Goal: Task Accomplishment & Management: Manage account settings

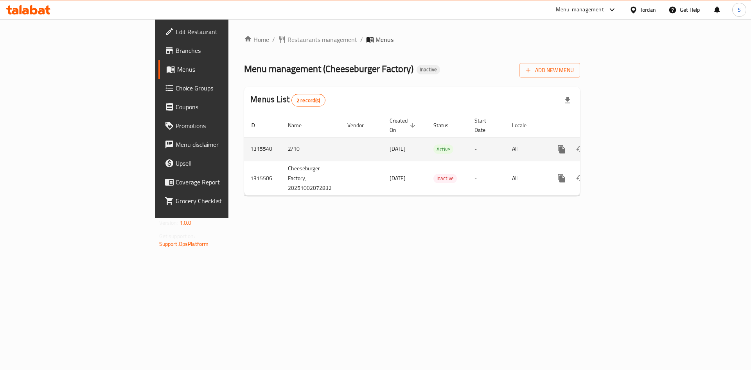
click at [623, 144] on icon "enhanced table" at bounding box center [617, 148] width 9 height 9
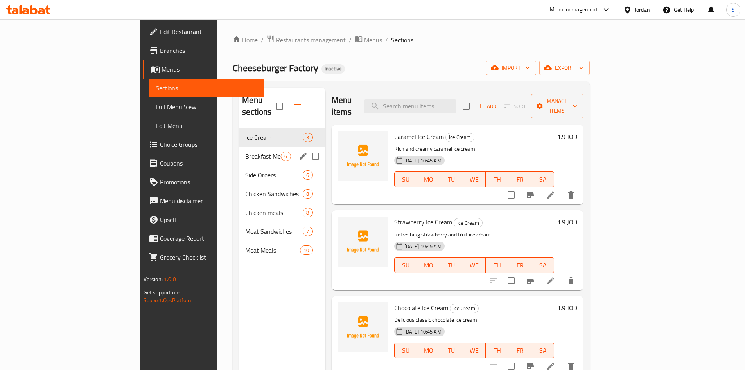
click at [239, 149] on div "Breakfast Menu 6" at bounding box center [282, 156] width 86 height 19
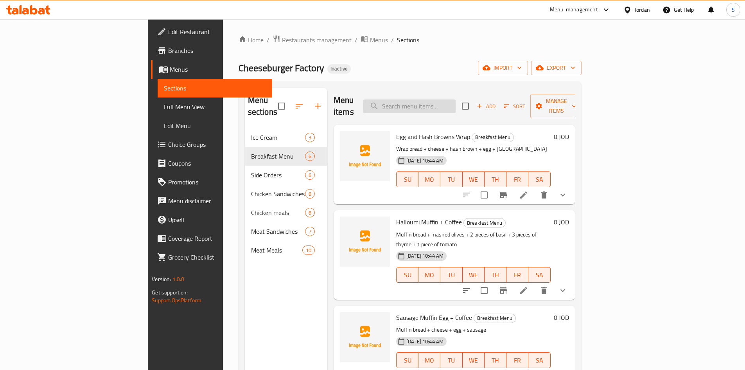
click at [456, 101] on input "search" at bounding box center [409, 106] width 92 height 14
paste input "American Coffee"
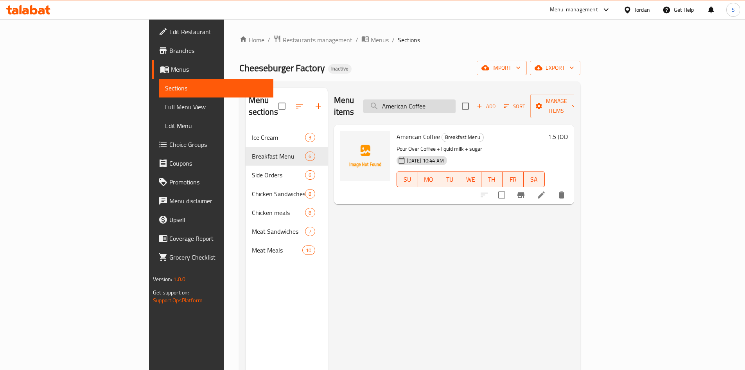
click at [453, 107] on input "American Coffee" at bounding box center [409, 106] width 92 height 14
paste input "Kids Meal Chicken Burger"
drag, startPoint x: 675, startPoint y: 184, endPoint x: 538, endPoint y: 123, distance: 149.4
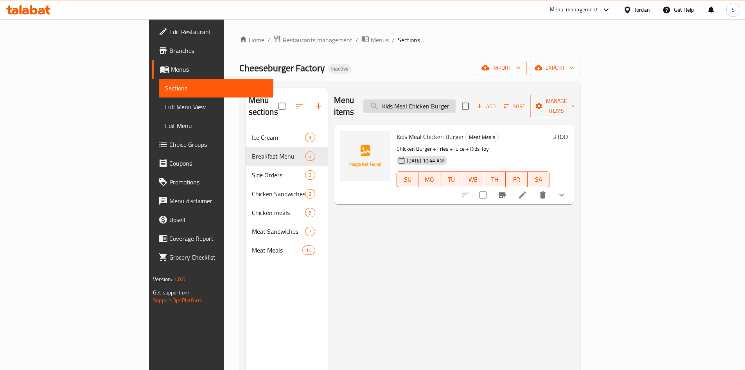
click at [456, 105] on input "Kids Meal Chicken Burger" at bounding box center [409, 106] width 92 height 14
paste input "4 Nuggets Pieces"
click at [456, 103] on input "Kids Meal 4 Nuggets Pieces" at bounding box center [409, 106] width 92 height 14
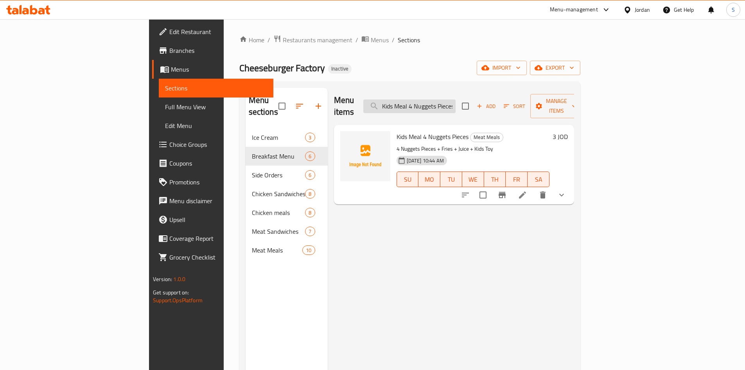
click at [456, 103] on input "Kids Meal 4 Nuggets Pieces" at bounding box center [409, 106] width 92 height 14
paste input "Cheeseburger"
click at [456, 103] on input "Kids Meal Cheeseburger" at bounding box center [409, 106] width 92 height 14
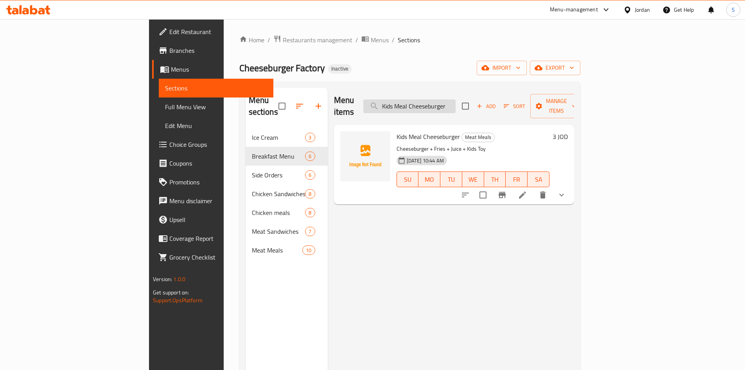
click at [456, 103] on input "Kids Meal Cheeseburger" at bounding box center [409, 106] width 92 height 14
paste input "Sausage Egg Wrap + Coffee"
type input "Sausage Egg Wrap + Coffee"
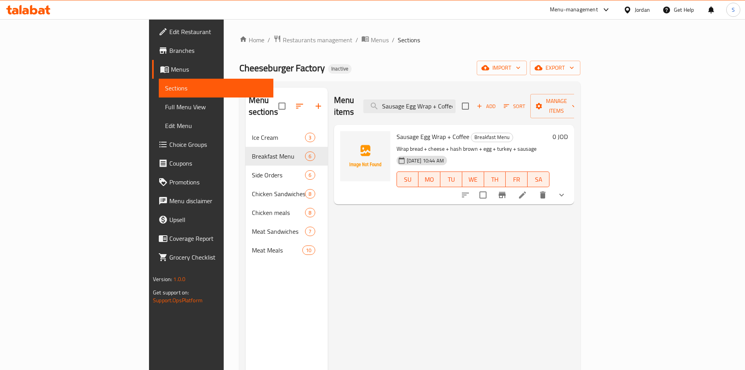
click at [478, 58] on div "Home / Restaurants management / Menus / Sections Cheeseburger Factory Inactive …" at bounding box center [409, 249] width 341 height 429
click at [231, 23] on div "Home / Restaurants management / Menus / Sections Cheeseburger Factory Inactive …" at bounding box center [410, 249] width 372 height 460
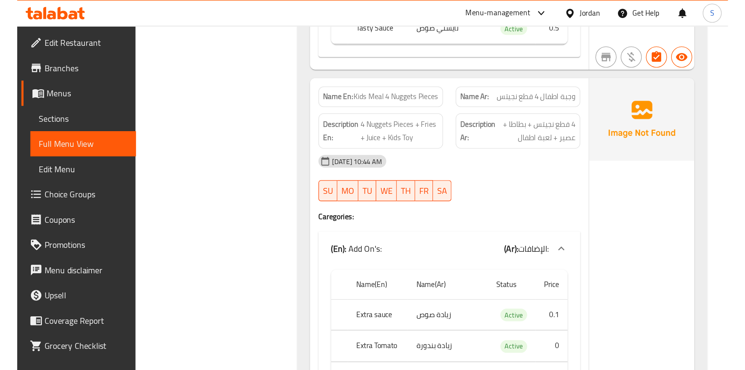
scroll to position [19704, 0]
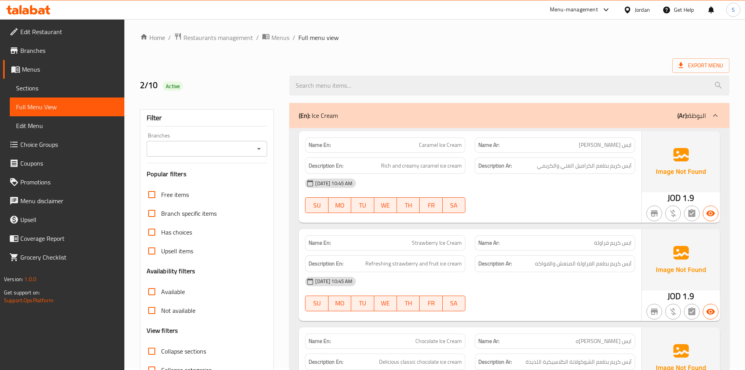
scroll to position [0, 0]
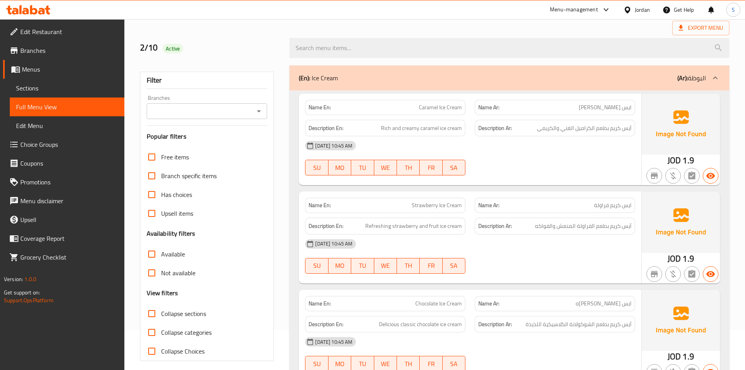
scroll to position [39, 0]
drag, startPoint x: 441, startPoint y: 128, endPoint x: 464, endPoint y: 130, distance: 23.9
click at [464, 130] on div "Description En: Rich and creamy caramel ice cream" at bounding box center [385, 129] width 160 height 17
click at [622, 136] on div "Description Ar: آيس كريم بطعم الكراميل الغني والكريمي" at bounding box center [555, 129] width 160 height 17
click at [613, 135] on div "Description Ar: آيس كريم بطعم الكراميل الغني والكريمي" at bounding box center [555, 129] width 160 height 17
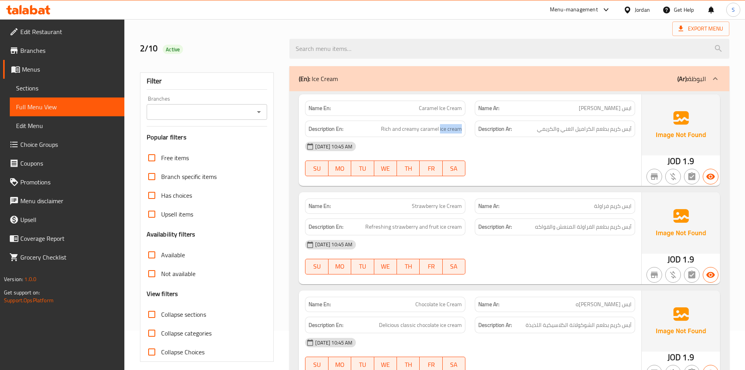
drag, startPoint x: 440, startPoint y: 128, endPoint x: 478, endPoint y: 131, distance: 38.8
click at [478, 131] on div "Description En: Rich and creamy caramel ice cream Description Ar: آيس كريم بطعم…" at bounding box center [470, 129] width 340 height 26
click at [432, 132] on span "Rich and creamy caramel ice cream" at bounding box center [421, 129] width 81 height 10
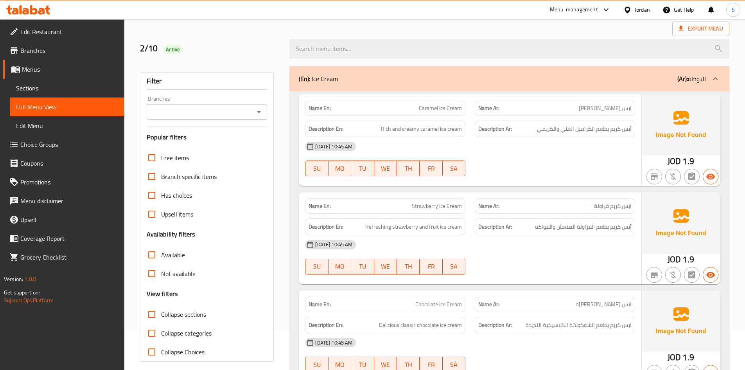
click at [573, 122] on div "Description Ar: آيس كريم بطعم الكراميل الغني والكريمي" at bounding box center [555, 129] width 160 height 17
drag, startPoint x: 578, startPoint y: 127, endPoint x: 588, endPoint y: 127, distance: 10.6
copy div "آيس كريم بطعم الكراميل الغني والكريمي"
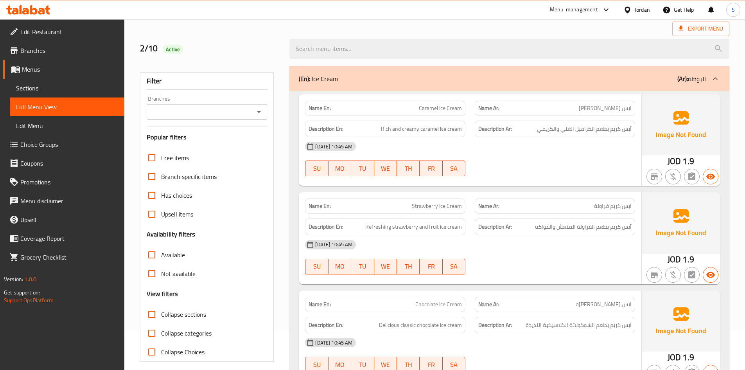
click at [585, 162] on div "02-10-2025 10:45 AM SU MO TU WE TH FR SA" at bounding box center [470, 159] width 340 height 44
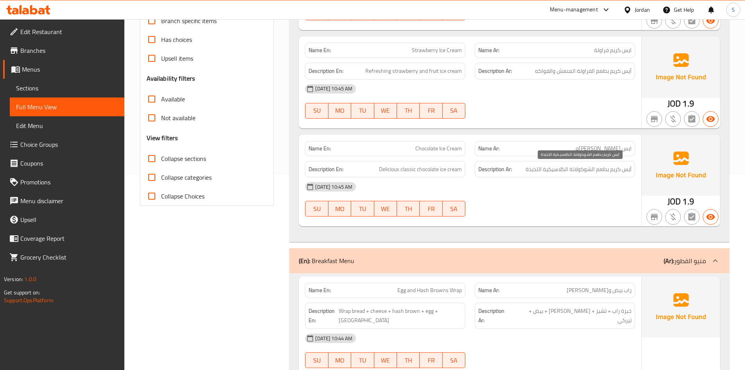
scroll to position [196, 0]
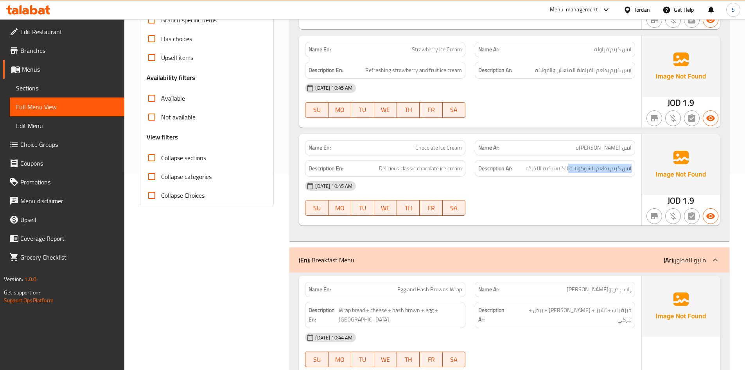
drag, startPoint x: 568, startPoint y: 169, endPoint x: 635, endPoint y: 169, distance: 66.1
click at [635, 169] on div "Description Ar: آيس كريم بطعم الشوكولاتة الكلاسيكية اللذيذة" at bounding box center [555, 168] width 160 height 17
copy span "آيس كريم بطعم الشوكولاتة"
click at [603, 193] on div "[DATE] 10:45 AM" at bounding box center [470, 185] width 340 height 19
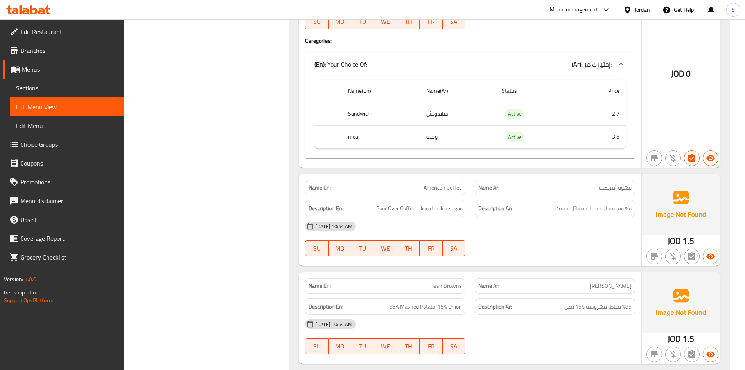
scroll to position [1291, 0]
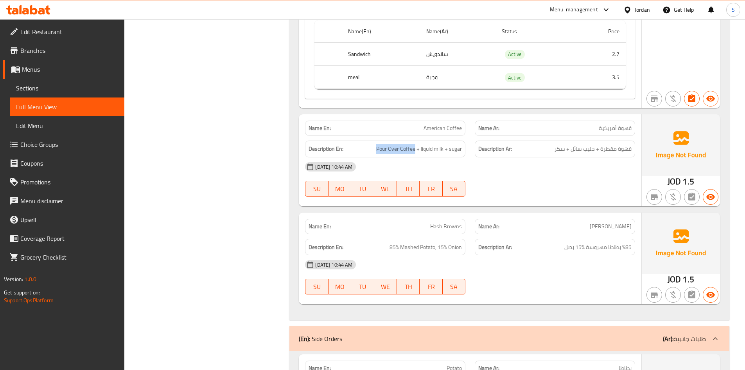
drag, startPoint x: 415, startPoint y: 139, endPoint x: 374, endPoint y: 138, distance: 41.1
click at [374, 144] on h6 "Description En: Pour Over Coffee + liquid milk + sugar" at bounding box center [385, 149] width 153 height 10
copy span "Pour Over Coffee"
click at [612, 144] on span "قهوة مقطرة + حليب سائل + سكر" at bounding box center [593, 149] width 77 height 10
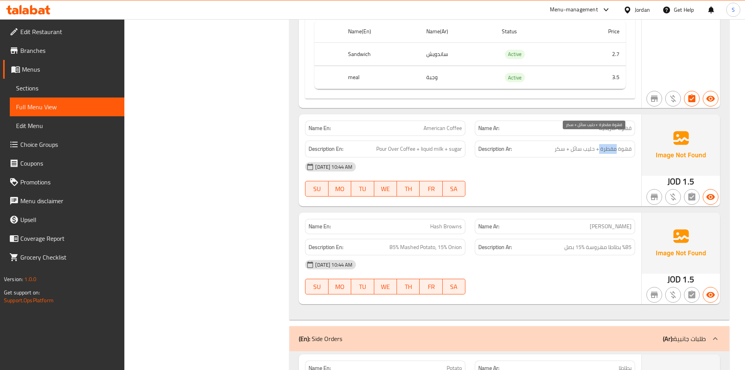
click at [612, 144] on span "قهوة مقطرة + حليب سائل + سكر" at bounding box center [593, 149] width 77 height 10
click at [615, 144] on span "قهوة مقطرة + حليب سائل + سكر" at bounding box center [593, 149] width 77 height 10
drag, startPoint x: 600, startPoint y: 140, endPoint x: 640, endPoint y: 140, distance: 39.5
click at [640, 140] on div "Description Ar: قهوة مقطرة + حليب سائل + سكر" at bounding box center [555, 149] width 170 height 26
click at [444, 124] on span "American Coffee" at bounding box center [443, 128] width 38 height 8
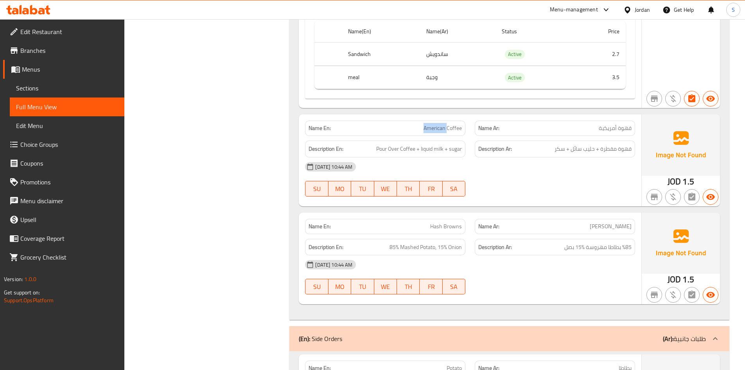
click at [444, 124] on span "American Coffee" at bounding box center [443, 128] width 38 height 8
click at [445, 124] on span "American Coffee" at bounding box center [443, 128] width 38 height 8
copy span "American Coffee"
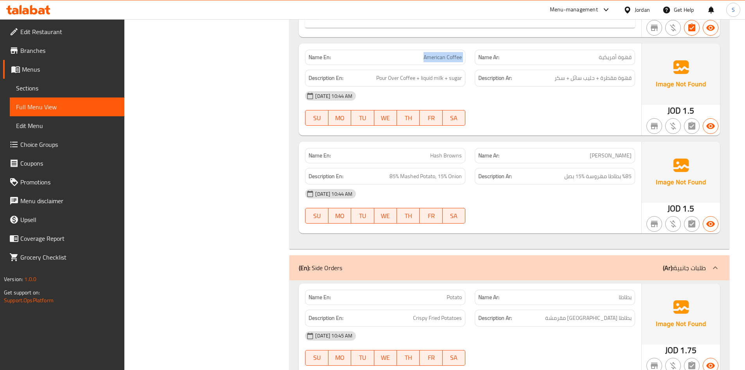
scroll to position [1369, 0]
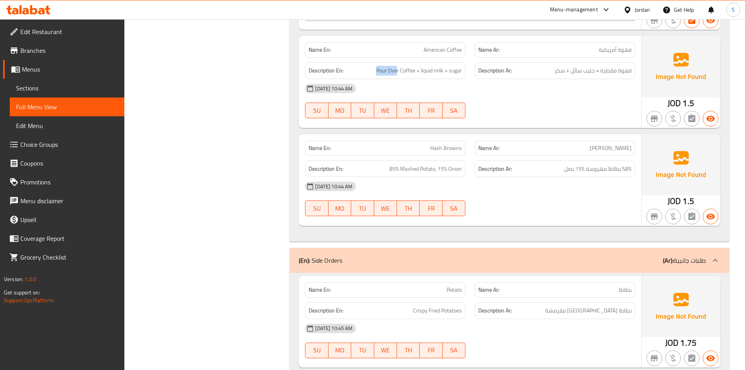
drag, startPoint x: 398, startPoint y: 61, endPoint x: 372, endPoint y: 62, distance: 26.2
click at [372, 66] on h6 "Description En: Pour Over Coffee + liquid milk + sugar" at bounding box center [385, 71] width 153 height 10
click at [419, 79] on div "[DATE] 10:44 AM" at bounding box center [470, 88] width 340 height 19
drag, startPoint x: 399, startPoint y: 62, endPoint x: 350, endPoint y: 59, distance: 49.4
click at [350, 66] on h6 "Description En: Pour Over Coffee + liquid milk + sugar" at bounding box center [385, 71] width 153 height 10
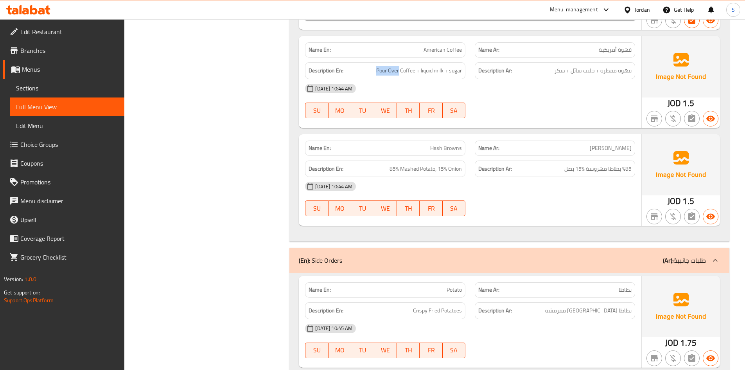
copy h6 "Pour Over"
click at [586, 182] on div "[DATE] 10:44 AM" at bounding box center [470, 186] width 340 height 19
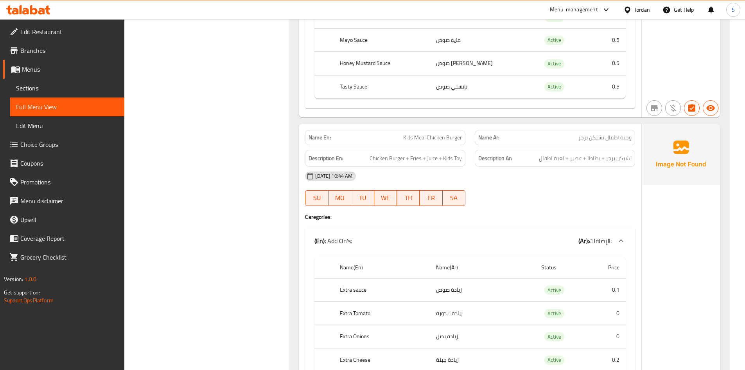
scroll to position [18349, 0]
click at [446, 132] on span "Kids Meal Chicken Burger" at bounding box center [432, 136] width 59 height 8
copy span "Kids Meal Chicken Burger"
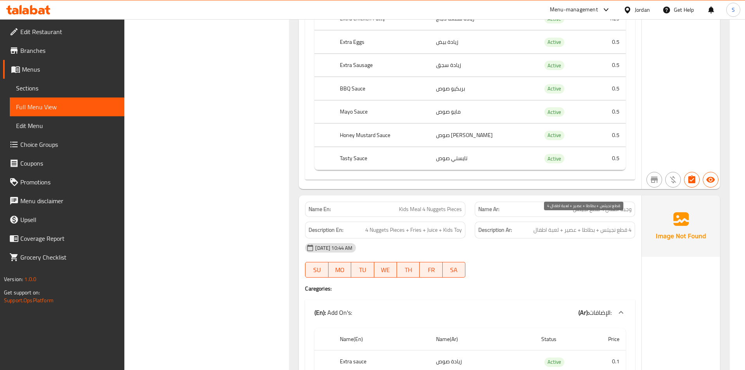
scroll to position [18819, 0]
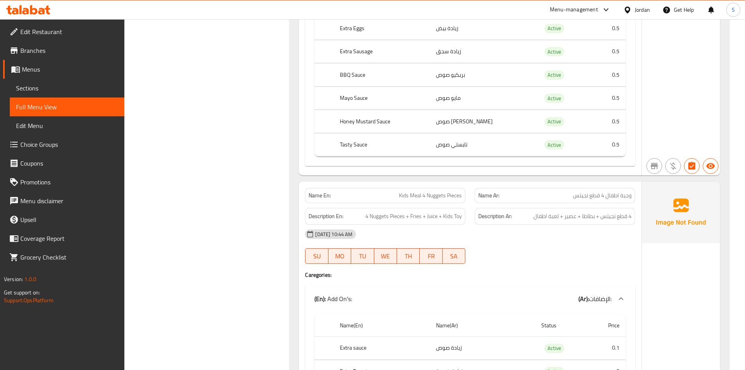
click at [417, 191] on span "Kids Meal 4 Nuggets Pieces" at bounding box center [430, 195] width 63 height 8
click at [416, 191] on span "Kids Meal 4 Nuggets Pieces" at bounding box center [430, 195] width 63 height 8
copy span "Kids Meal 4 Nuggets Pieces"
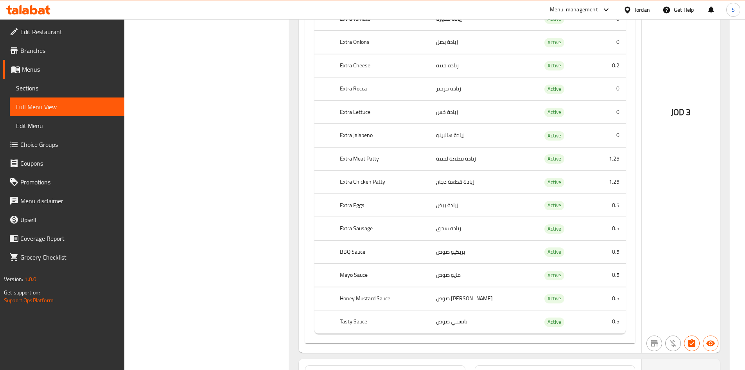
scroll to position [19367, 0]
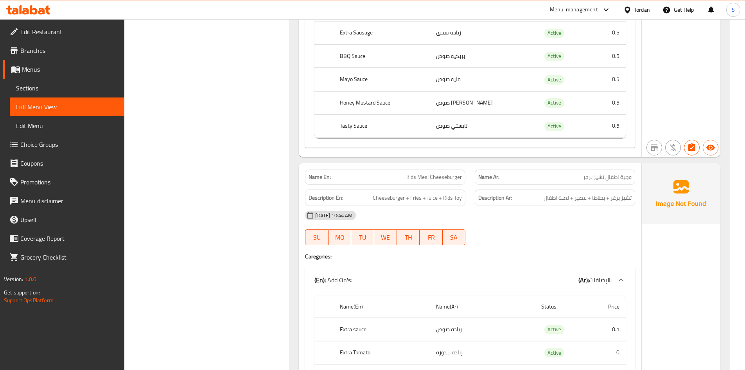
click at [443, 173] on span "Kids Meal Cheeseburger" at bounding box center [435, 177] width 56 height 8
copy span "Kids Meal Cheeseburger"
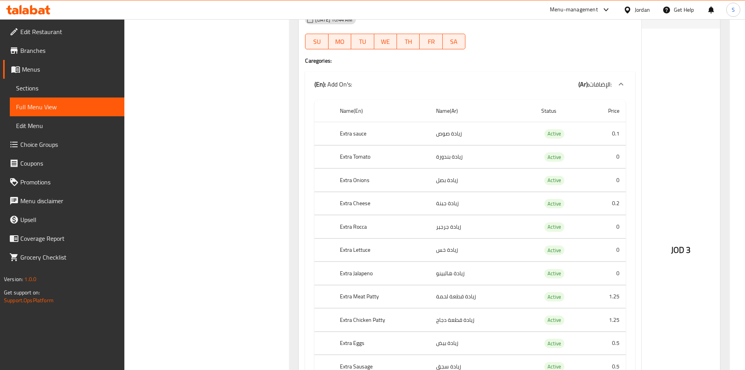
scroll to position [19704, 0]
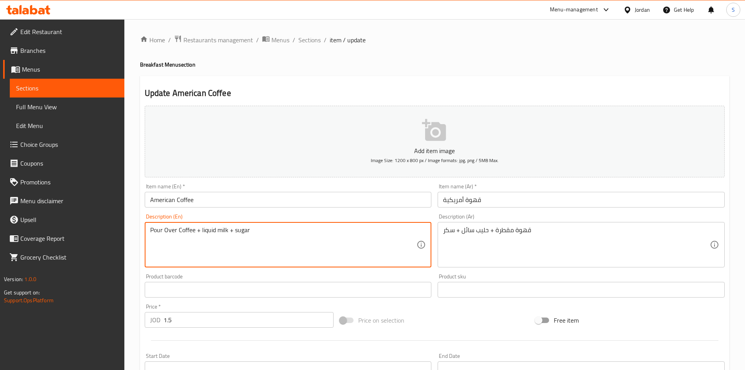
drag, startPoint x: 177, startPoint y: 228, endPoint x: 129, endPoint y: 222, distance: 48.9
paste textarea "drip"
type textarea "drip Coffee + liquid milk + sugar"
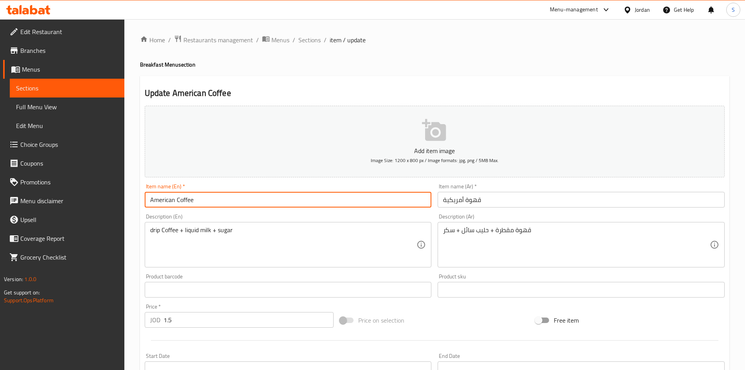
click at [219, 198] on input "American Coffee" at bounding box center [288, 200] width 287 height 16
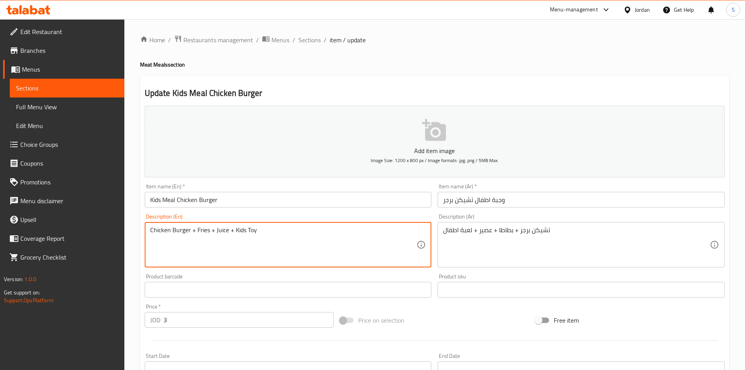
click at [201, 234] on textarea "Chicken Burger + Fries + Juice + Kids Toy" at bounding box center [283, 244] width 267 height 37
type textarea "Chicken Burger + Potato+ Juice + Kids Toy"
click at [269, 201] on input "Kids Meal Chicken Burger" at bounding box center [288, 200] width 287 height 16
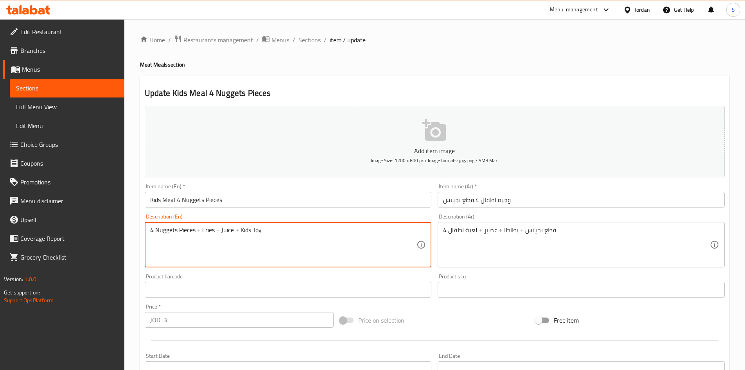
click at [208, 233] on textarea "4 Nuggets Pieces + Fries + Juice + Kids Toy" at bounding box center [283, 244] width 267 height 37
type textarea "4 Nuggets Pieces + Potato+ Juice + Kids Toy"
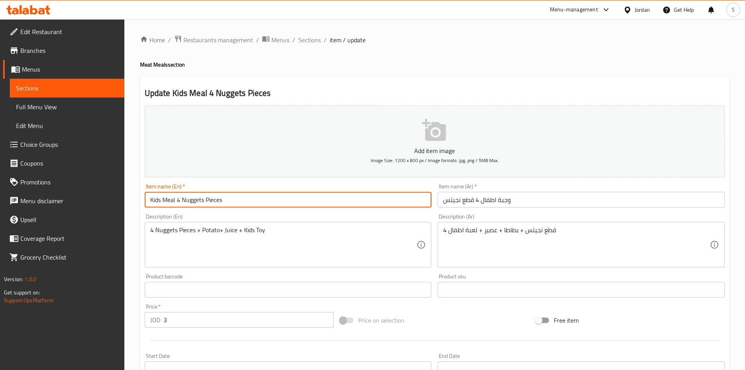
click at [392, 196] on input "Kids Meal 4 Nuggets Pieces" at bounding box center [288, 200] width 287 height 16
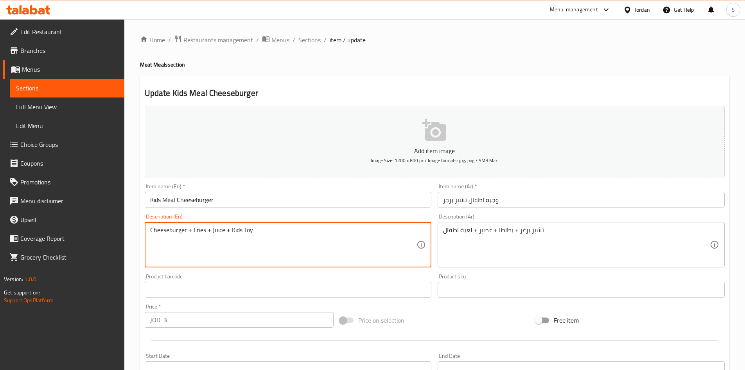
click at [194, 229] on textarea "Cheeseburger + Fries + Juice + Kids Toy" at bounding box center [283, 244] width 267 height 37
type textarea "Cheeseburger + potato + Juice + Kids Toy"
click at [269, 203] on input "Kids Meal Cheeseburger" at bounding box center [288, 200] width 287 height 16
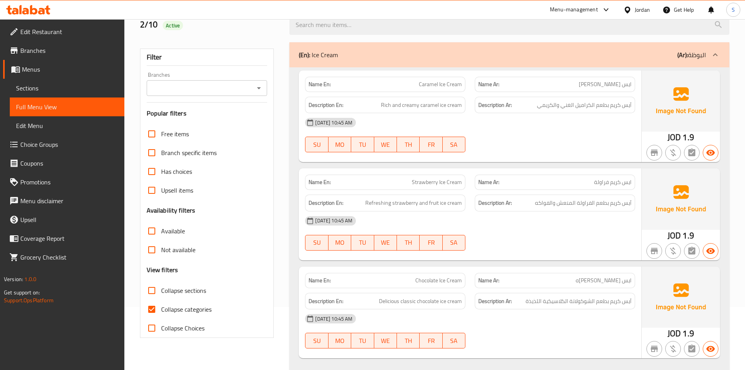
scroll to position [196, 0]
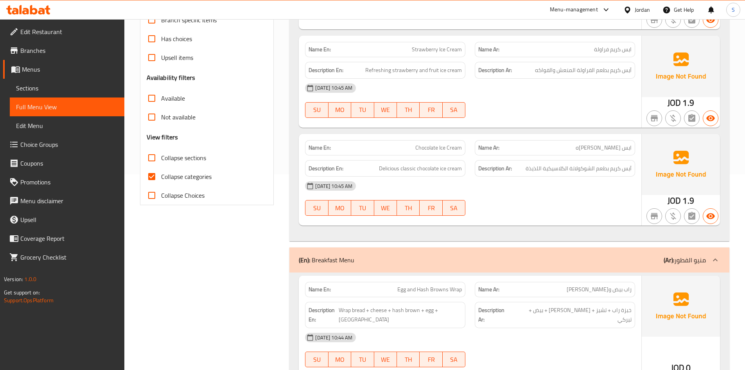
click at [176, 172] on span "Collapse categories" at bounding box center [186, 176] width 50 height 9
click at [161, 172] on input "Collapse categories" at bounding box center [151, 176] width 19 height 19
checkbox input "false"
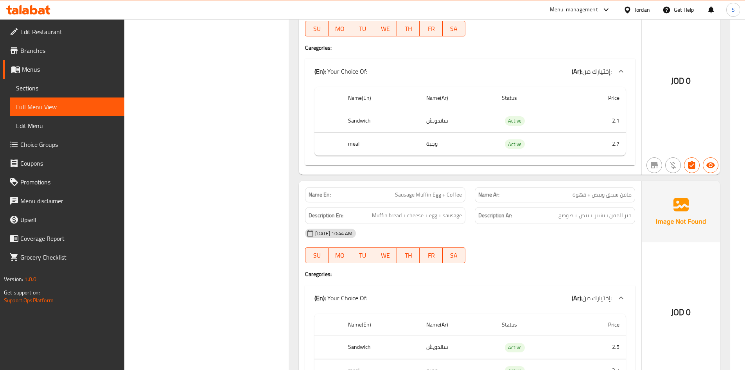
scroll to position [989, 0]
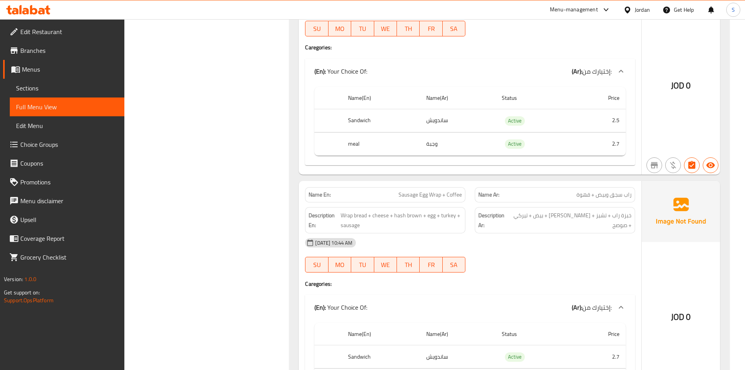
click at [432, 191] on span "Sausage Egg Wrap + Coffee" at bounding box center [430, 195] width 63 height 8
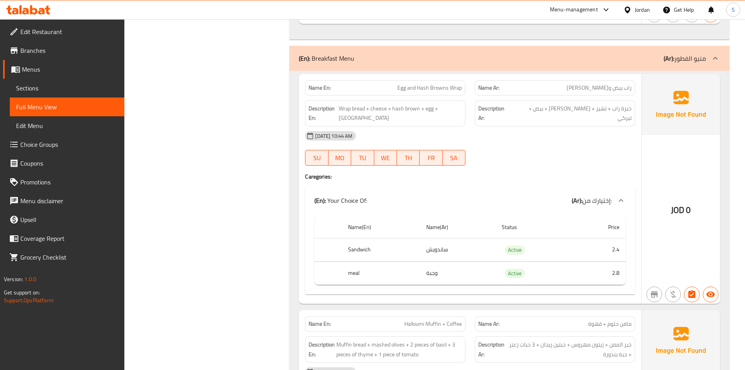
scroll to position [228, 0]
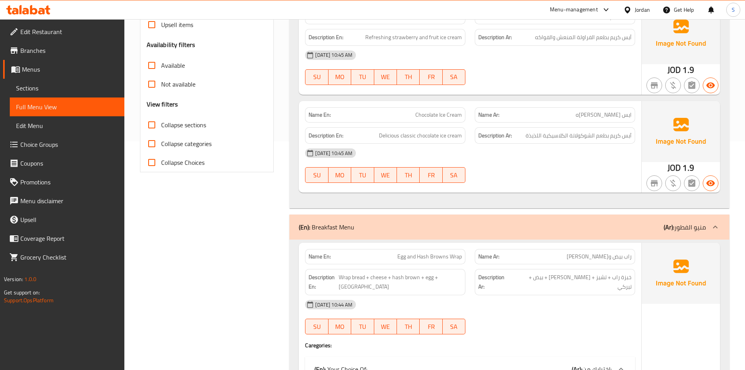
drag, startPoint x: 165, startPoint y: 304, endPoint x: 173, endPoint y: 303, distance: 7.9
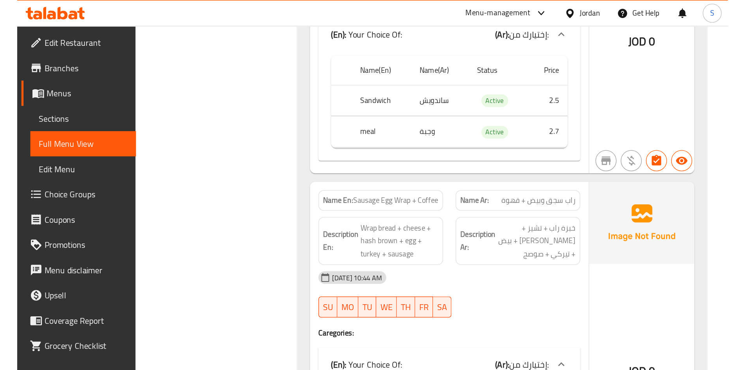
scroll to position [1193, 0]
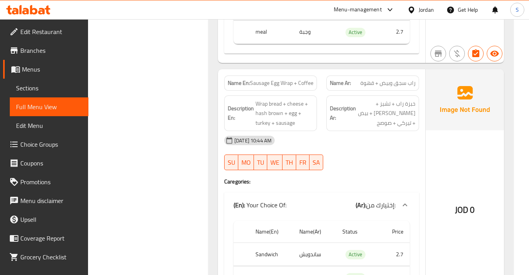
click at [293, 85] on span "Sausage Egg Wrap + Coffee" at bounding box center [281, 83] width 63 height 8
copy span "Sausage Egg Wrap + Coffee"
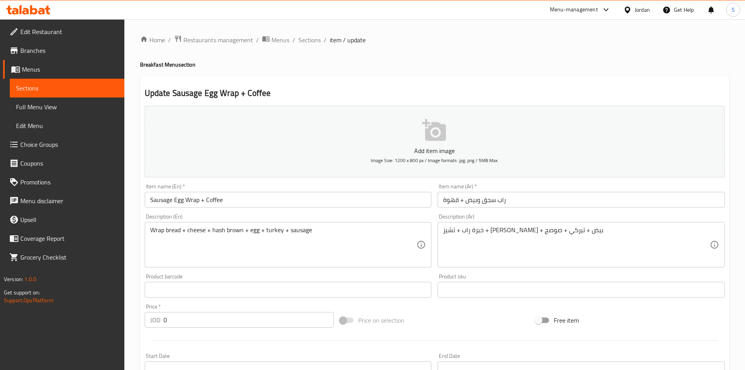
click at [175, 197] on input "Sausage Egg Wrap + Coffee" at bounding box center [288, 200] width 287 height 16
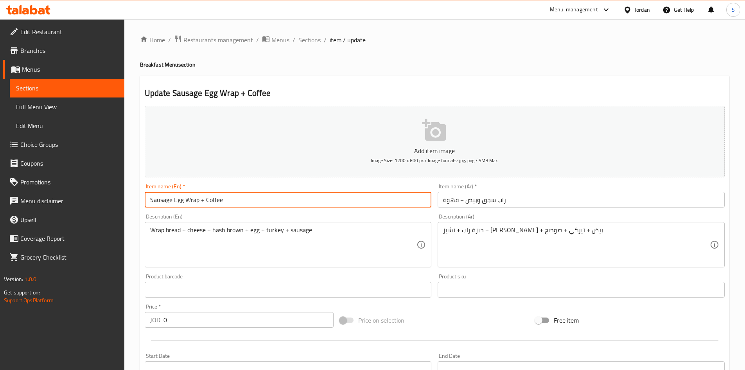
paste input "Muffin"
type input "Sausage Muffin Egg Wrap + Coffee"
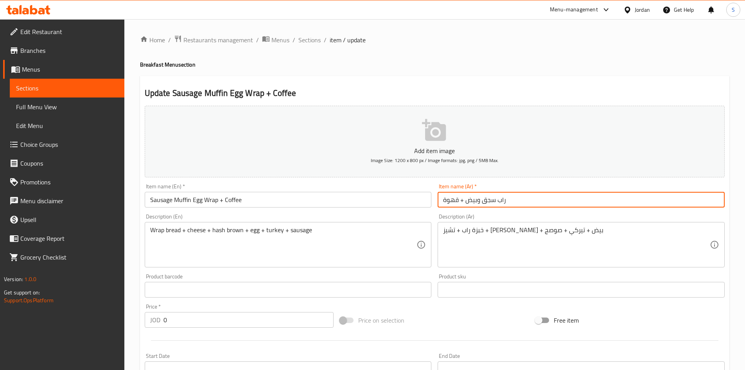
click at [529, 206] on input "راب سجق وبيض + قهوة" at bounding box center [581, 200] width 287 height 16
click at [529, 200] on input "راب سجق وبيض + قهوة" at bounding box center [581, 200] width 287 height 16
type input "راب سجق مافن وبيض + قهوة"
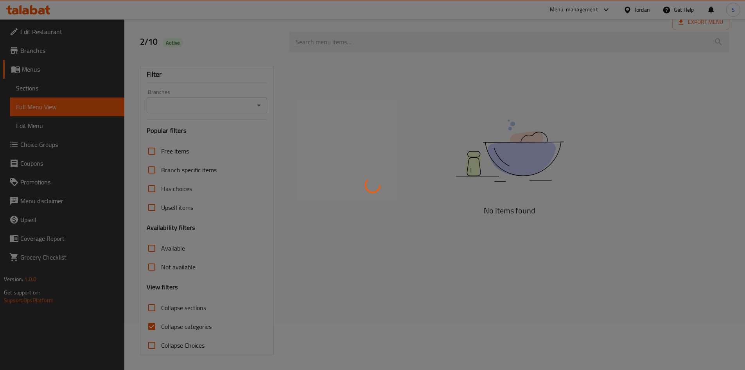
scroll to position [47, 0]
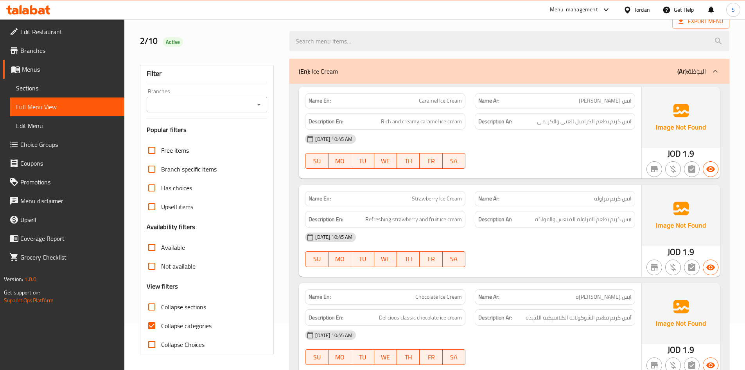
click at [183, 328] on span "Collapse categories" at bounding box center [186, 325] width 50 height 9
click at [161, 328] on input "Collapse categories" at bounding box center [151, 325] width 19 height 19
checkbox input "false"
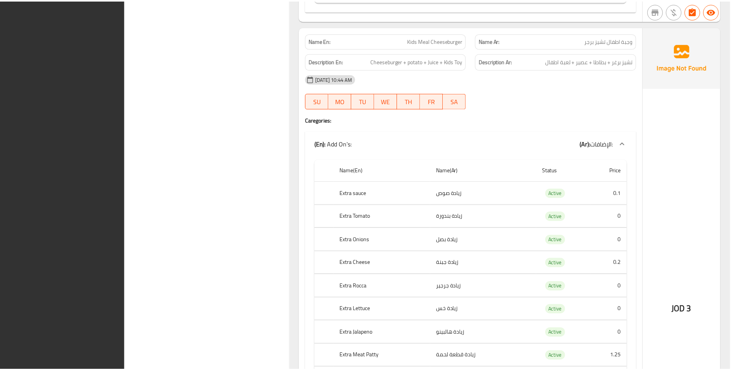
scroll to position [19704, 0]
